Goal: Information Seeking & Learning: Learn about a topic

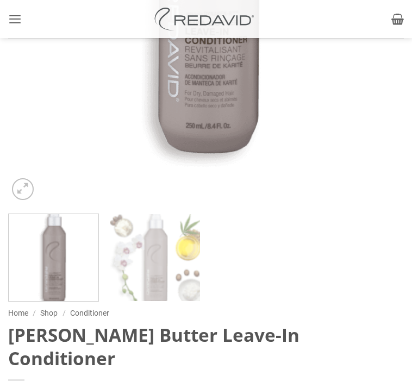
scroll to position [230, 0]
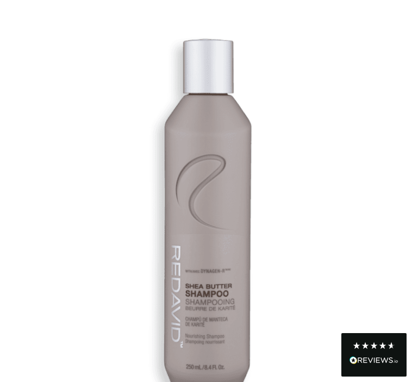
scroll to position [303, 0]
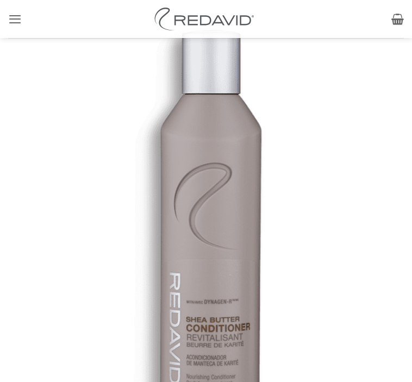
scroll to position [49, 0]
